Goal: Transaction & Acquisition: Book appointment/travel/reservation

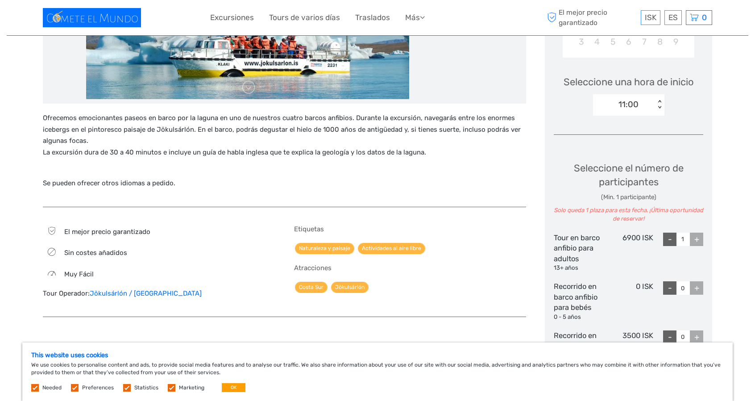
scroll to position [357, 0]
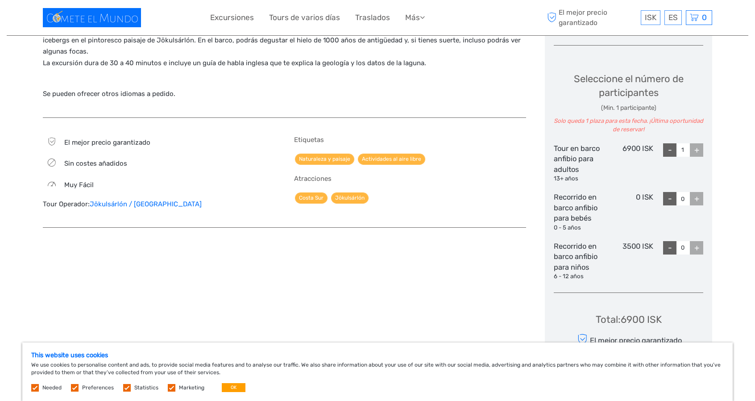
click at [293, 248] on div "Ofrecemos emocionantes paseos en barco por la laguna en uno de nuestros cuatro …" at bounding box center [294, 101] width 502 height 620
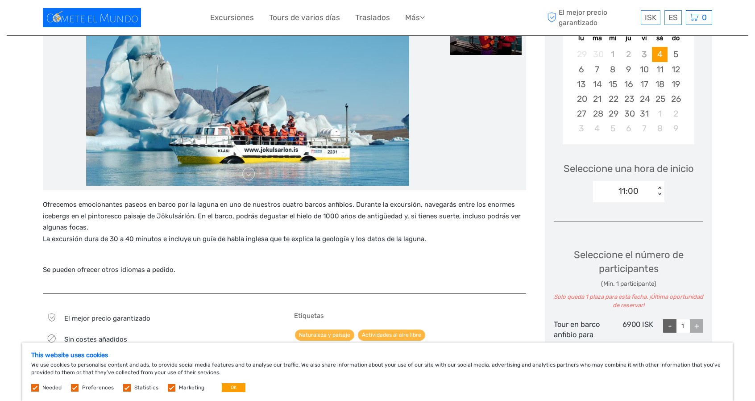
scroll to position [134, 0]
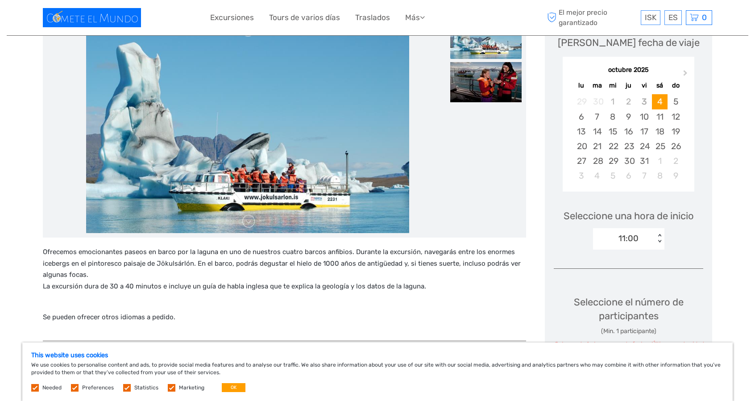
click at [310, 197] on img at bounding box center [247, 126] width 323 height 214
click at [366, 163] on img at bounding box center [247, 126] width 323 height 214
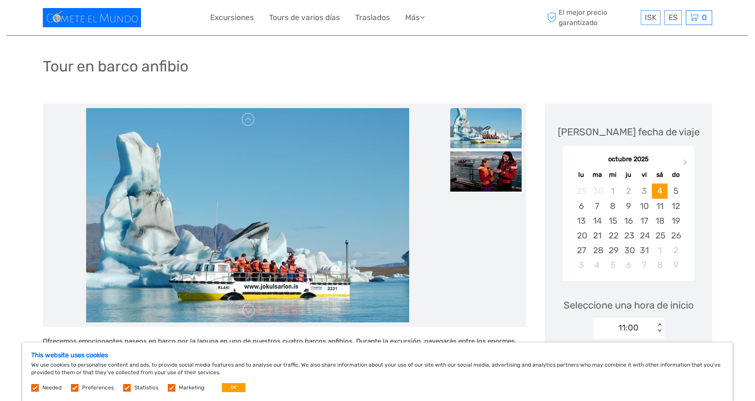
click at [501, 125] on img at bounding box center [485, 128] width 71 height 40
click at [487, 172] on img at bounding box center [485, 171] width 71 height 40
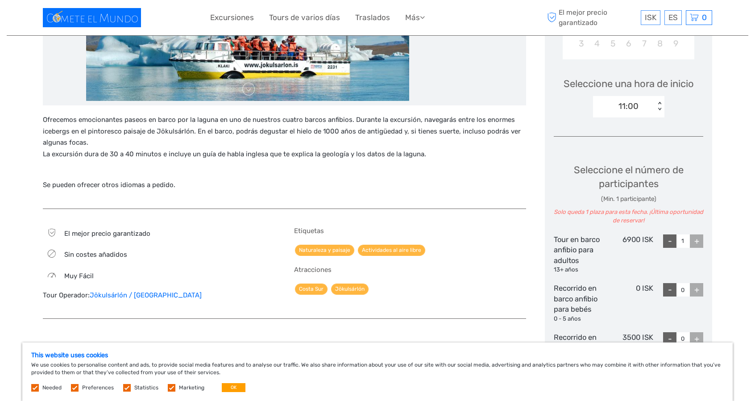
scroll to position [253, 0]
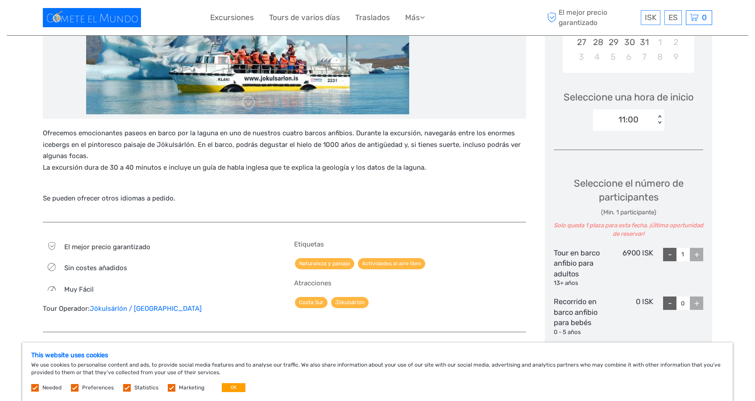
click at [695, 254] on div "+" at bounding box center [696, 254] width 13 height 13
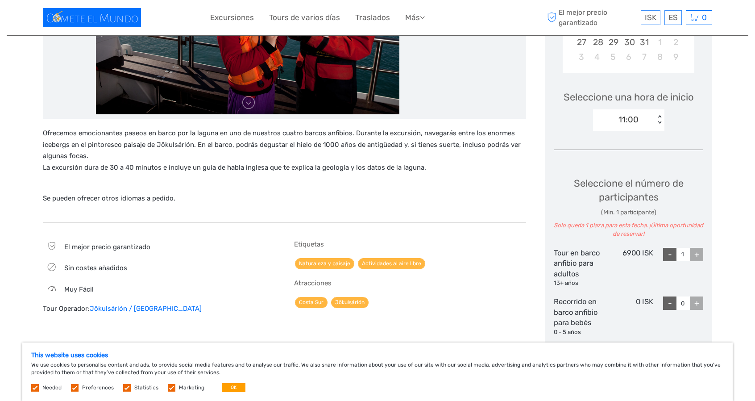
scroll to position [119, 0]
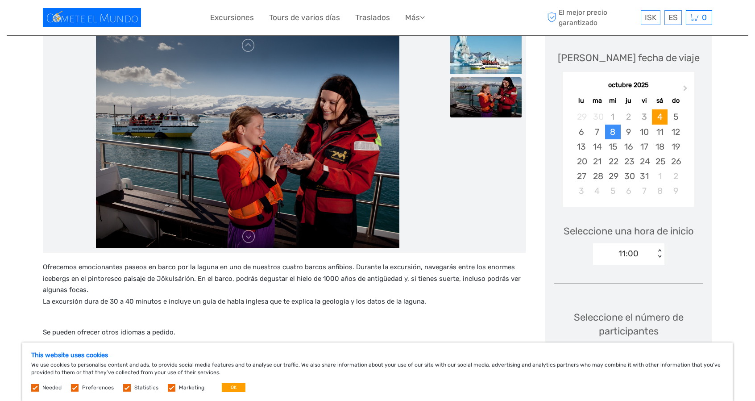
click at [616, 132] on div "8" at bounding box center [613, 131] width 16 height 15
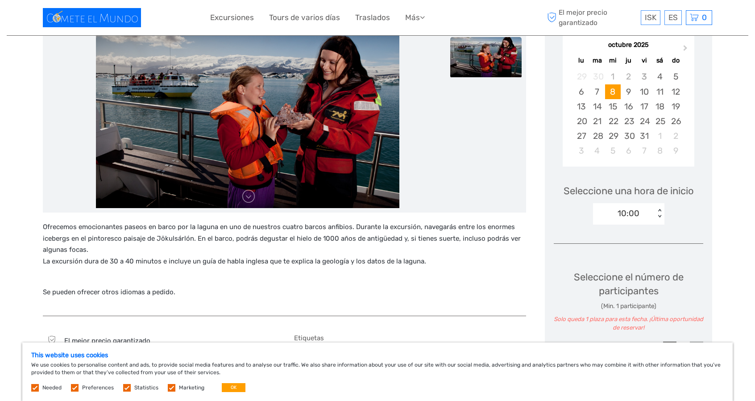
scroll to position [208, 0]
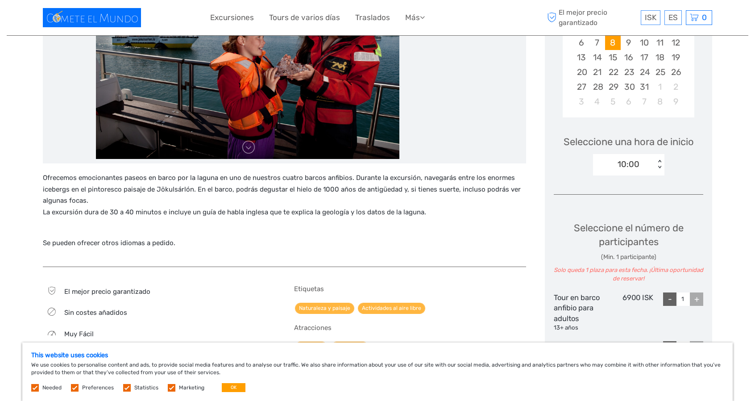
click at [646, 164] on div "10:00" at bounding box center [624, 163] width 62 height 13
click at [644, 202] on div "17:00" at bounding box center [628, 206] width 62 height 15
click at [702, 298] on div "+" at bounding box center [696, 298] width 13 height 13
click at [698, 298] on div "+" at bounding box center [696, 298] width 13 height 13
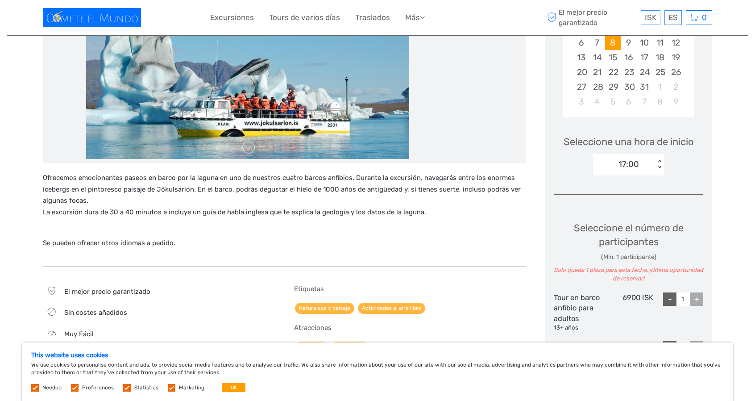
click at [698, 298] on div "+" at bounding box center [696, 298] width 13 height 13
click at [669, 298] on div "-" at bounding box center [669, 298] width 13 height 13
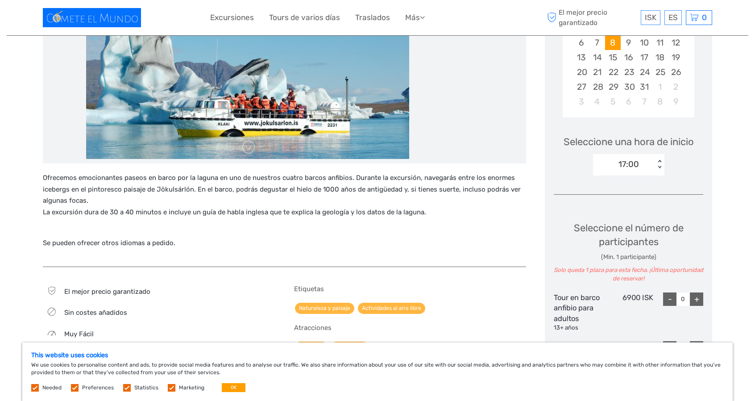
click at [699, 297] on div "+" at bounding box center [696, 298] width 13 height 13
type input "1"
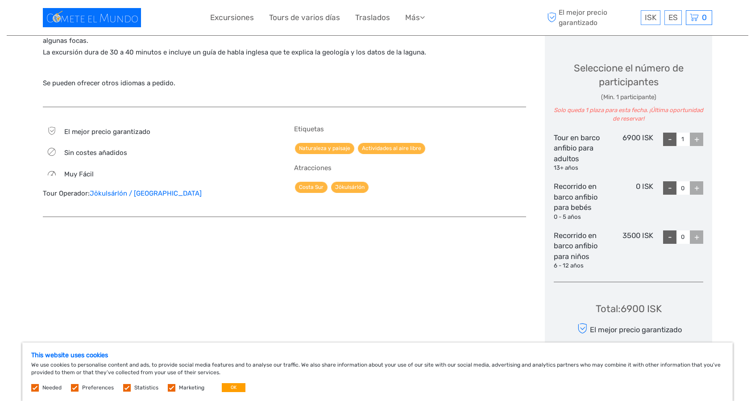
scroll to position [386, 0]
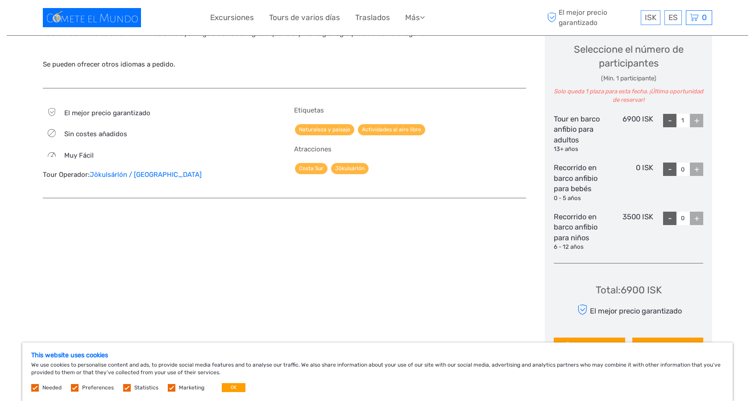
click at [698, 170] on div "+" at bounding box center [696, 168] width 13 height 13
click at [701, 218] on div "+" at bounding box center [696, 217] width 13 height 13
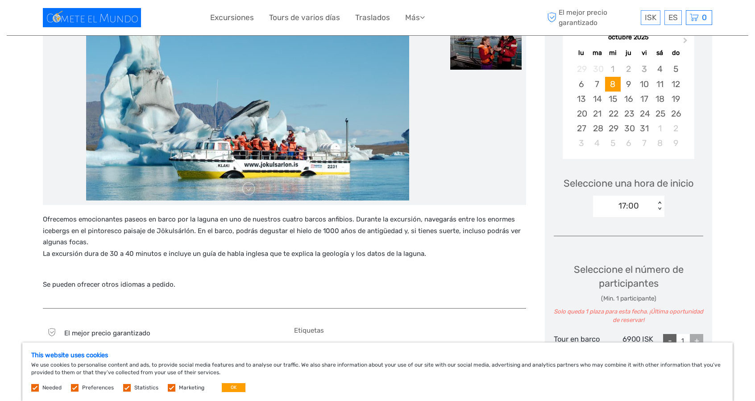
scroll to position [163, 0]
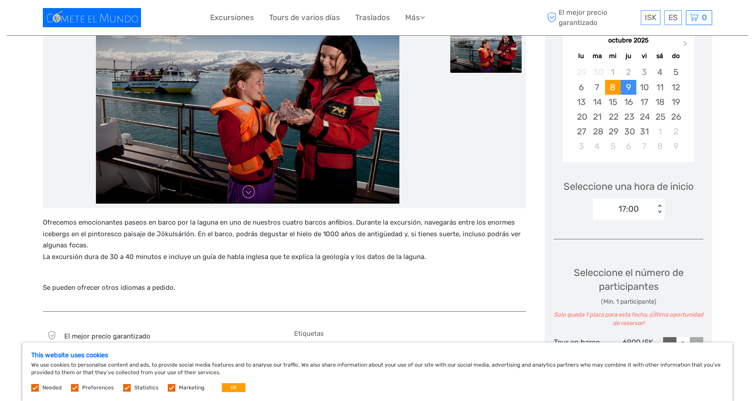
click at [625, 89] on div "9" at bounding box center [629, 87] width 16 height 15
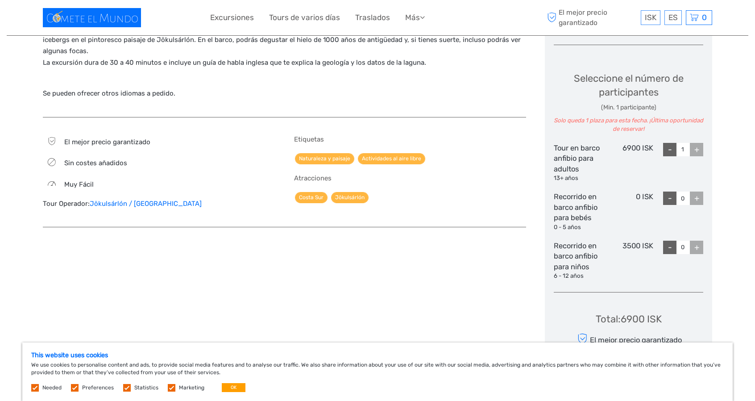
scroll to position [431, 0]
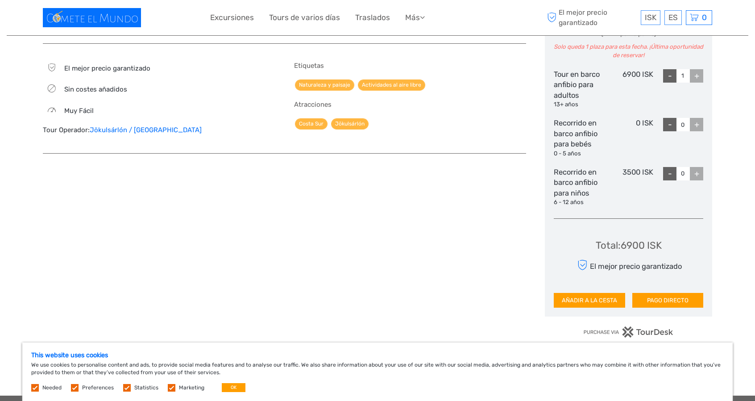
click at [700, 69] on div "+" at bounding box center [696, 75] width 13 height 13
click at [666, 80] on div "-" at bounding box center [669, 75] width 13 height 13
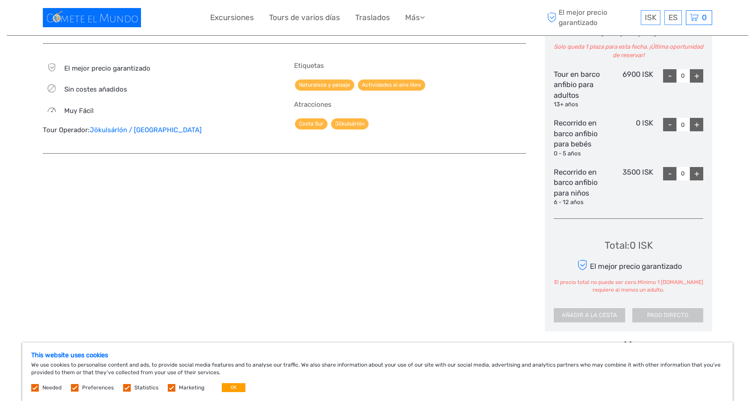
click at [666, 74] on div "-" at bounding box center [669, 75] width 13 height 13
click at [708, 73] on div "[PERSON_NAME] fecha de viaje Next Month [DATE] lu ma mi ju vi sá do 29 30 1 2 3…" at bounding box center [628, 23] width 167 height 613
click at [698, 69] on div "+" at bounding box center [696, 75] width 13 height 13
type input "1"
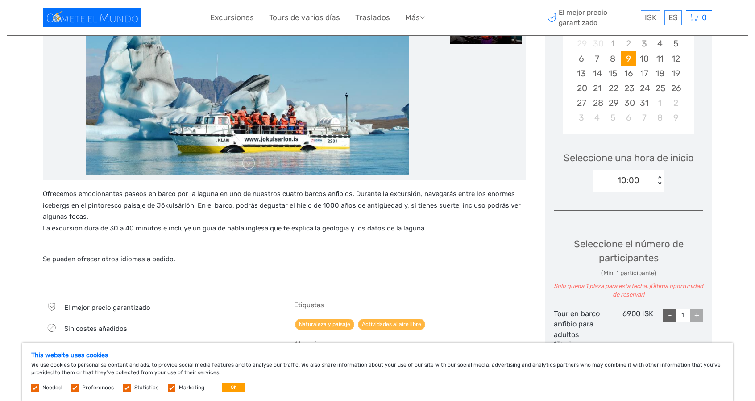
scroll to position [208, 0]
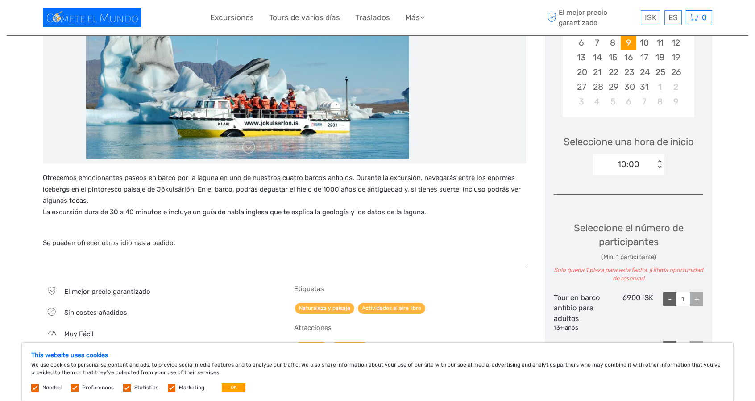
click at [432, 233] on div "Ofrecemos emocionantes paseos en barco por la laguna en uno de nuestros cuatro …" at bounding box center [284, 214] width 483 height 85
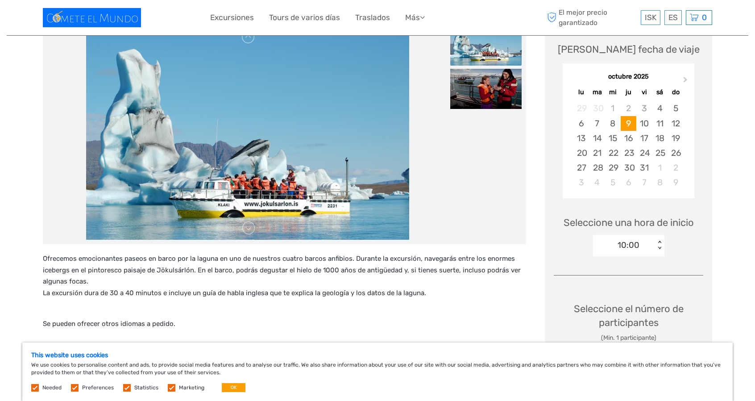
scroll to position [178, 0]
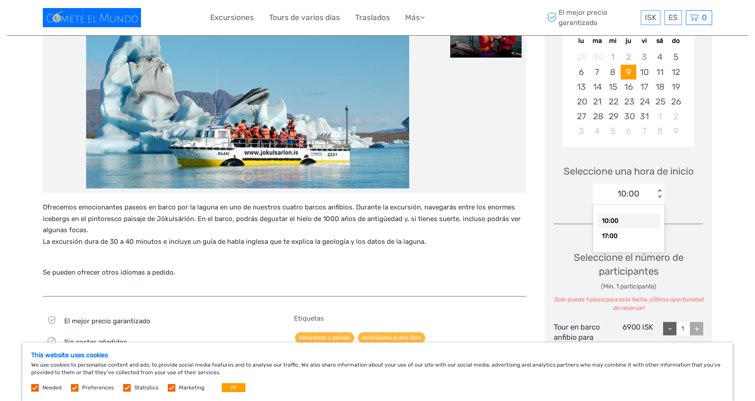
click at [641, 191] on div "10:00" at bounding box center [624, 193] width 62 height 13
click at [627, 235] on div "17:00" at bounding box center [628, 235] width 62 height 15
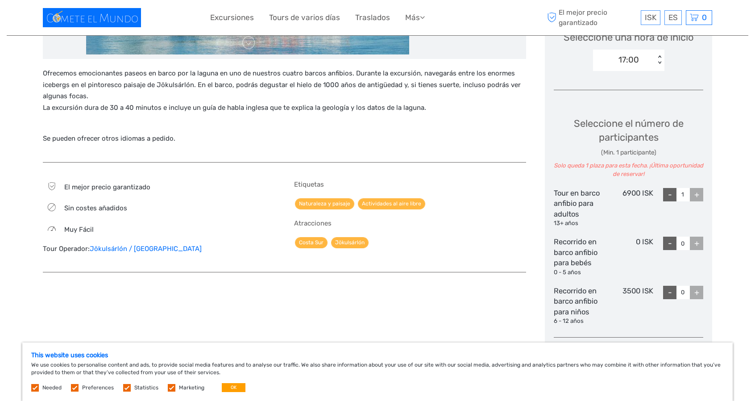
scroll to position [134, 0]
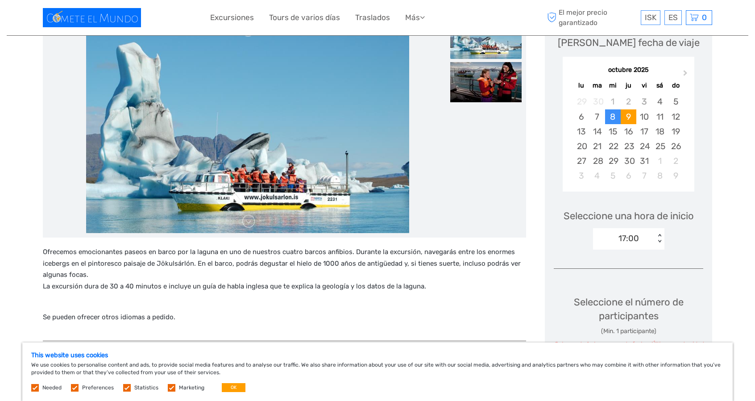
click at [613, 120] on div "8" at bounding box center [613, 116] width 16 height 15
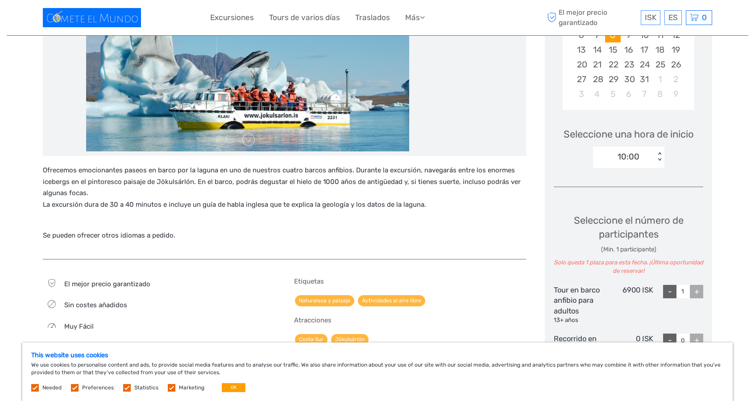
scroll to position [268, 0]
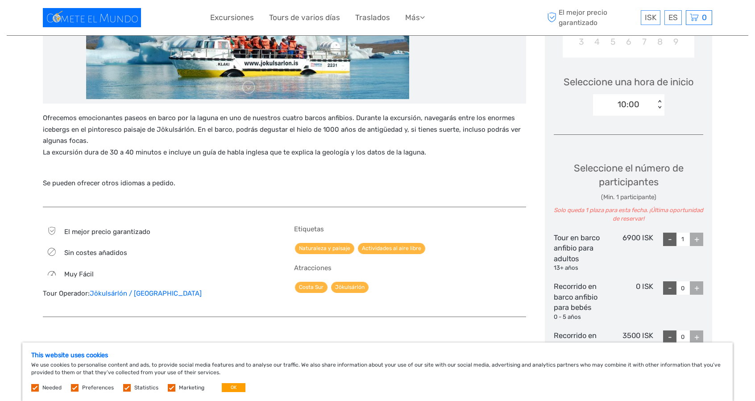
click at [643, 106] on div "10:00" at bounding box center [624, 104] width 62 height 13
click at [628, 151] on div "17:00" at bounding box center [628, 146] width 62 height 15
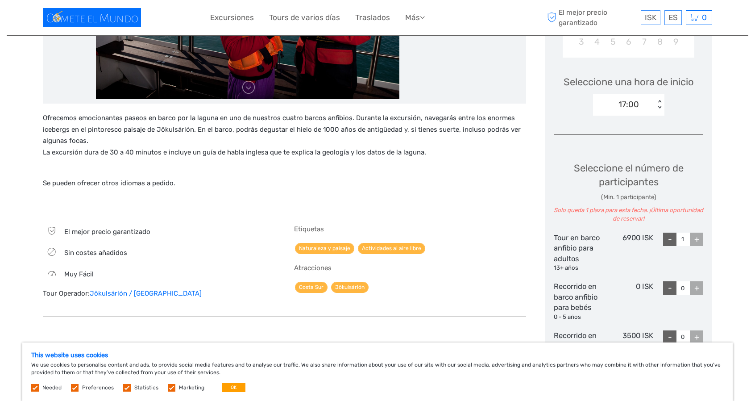
click at [694, 241] on div "+" at bounding box center [696, 238] width 13 height 13
click at [658, 240] on div "- 1 +" at bounding box center [678, 252] width 50 height 40
click at [671, 242] on div "-" at bounding box center [669, 238] width 13 height 13
click at [671, 241] on div "-" at bounding box center [669, 238] width 13 height 13
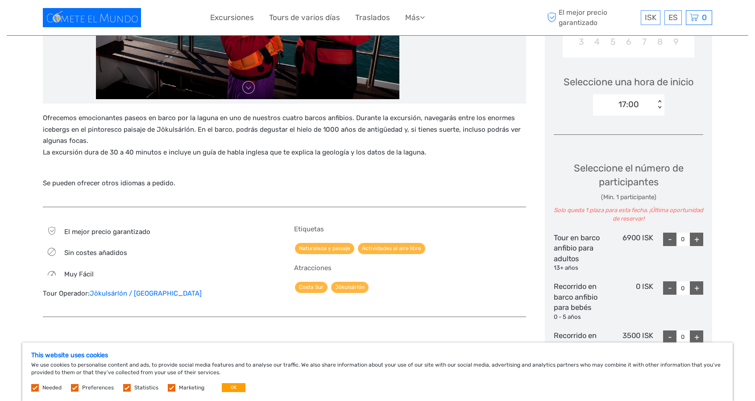
click at [697, 237] on div "+" at bounding box center [696, 238] width 13 height 13
type input "1"
click at [696, 237] on div "+" at bounding box center [696, 238] width 13 height 13
click at [603, 225] on div "Seleccione el número de participantes (Min. 1 participante) Solo queda 1 plaza …" at bounding box center [628, 262] width 149 height 226
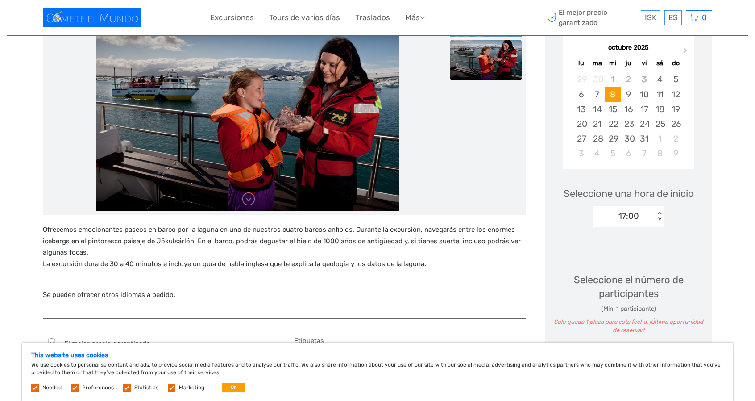
scroll to position [134, 0]
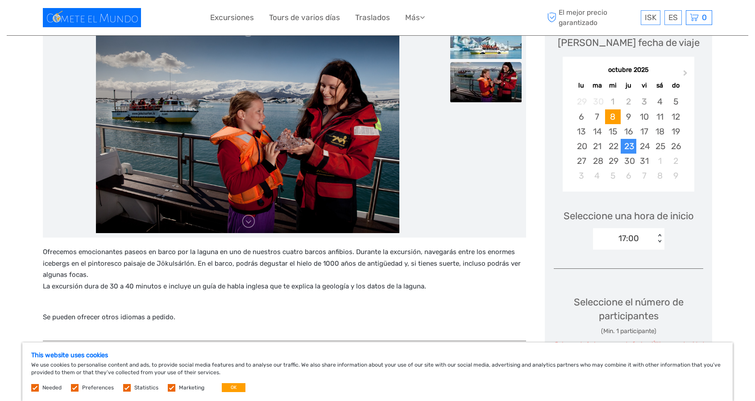
click at [621, 139] on div "23" at bounding box center [629, 146] width 16 height 15
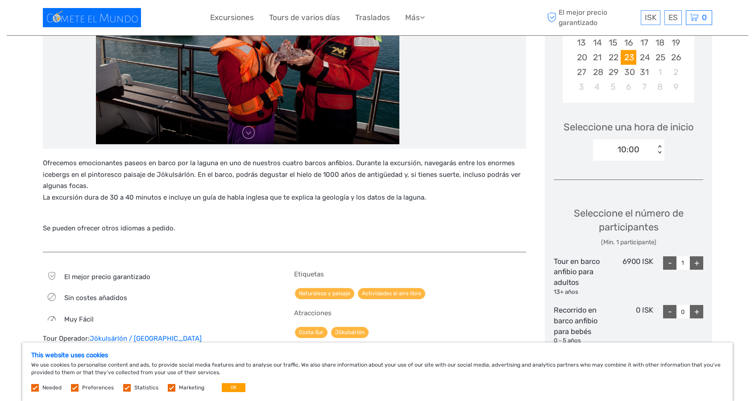
scroll to position [223, 0]
click at [699, 264] on div "+" at bounding box center [696, 262] width 13 height 13
type input "2"
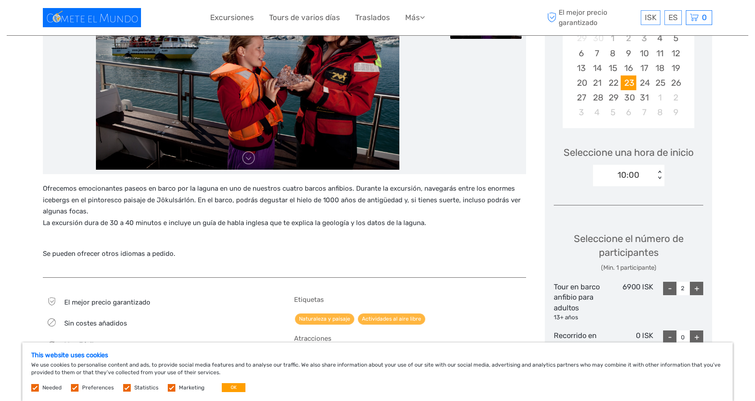
scroll to position [178, 0]
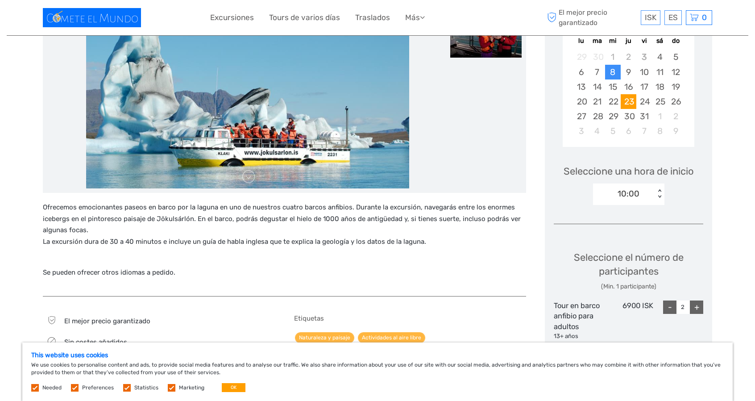
click at [619, 74] on div "8" at bounding box center [613, 72] width 16 height 15
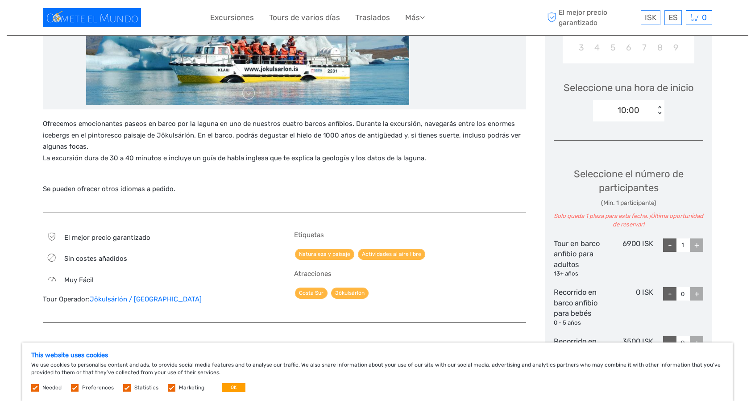
scroll to position [268, 0]
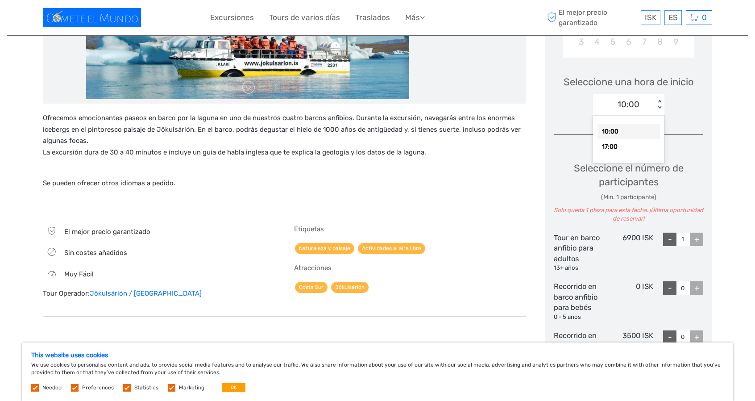
click at [655, 102] on div "10:00 < >" at bounding box center [628, 104] width 71 height 21
click at [640, 146] on div "17:00" at bounding box center [628, 146] width 62 height 15
click at [692, 237] on div "+" at bounding box center [696, 238] width 13 height 13
click at [694, 236] on div "+" at bounding box center [696, 238] width 13 height 13
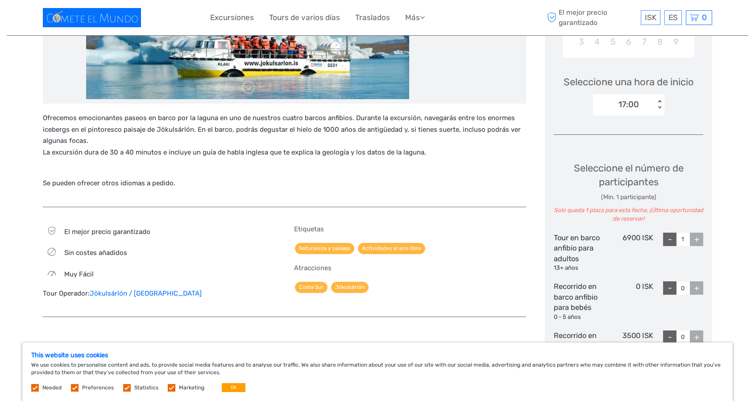
click at [693, 236] on div "+" at bounding box center [696, 238] width 13 height 13
click at [665, 239] on div "-" at bounding box center [669, 238] width 13 height 13
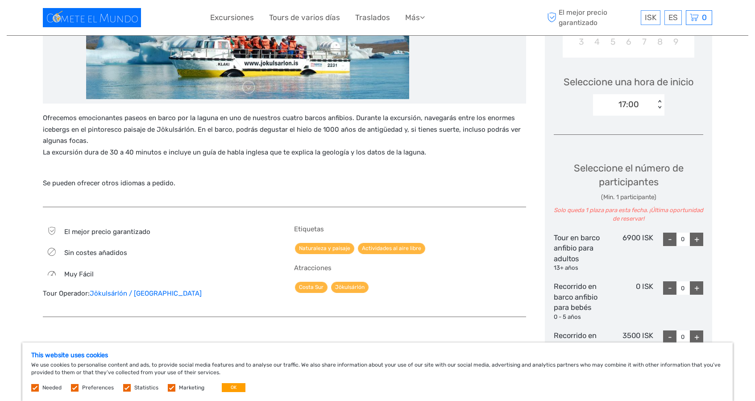
click at [695, 239] on div "+" at bounding box center [696, 238] width 13 height 13
type input "1"
click at [695, 239] on div "+" at bounding box center [696, 238] width 13 height 13
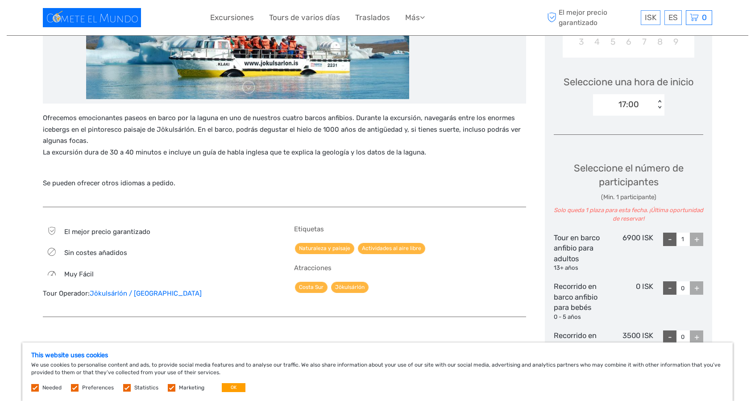
click at [695, 239] on div "+" at bounding box center [696, 238] width 13 height 13
drag, startPoint x: 695, startPoint y: 239, endPoint x: 680, endPoint y: 237, distance: 15.8
click at [698, 238] on div "+" at bounding box center [696, 238] width 13 height 13
drag, startPoint x: 396, startPoint y: 170, endPoint x: 467, endPoint y: 55, distance: 135.6
click at [406, 162] on div "Ofrecemos emocionantes paseos en barco por la laguna en uno de nuestros cuatro …" at bounding box center [284, 154] width 483 height 85
